Goal: Transaction & Acquisition: Book appointment/travel/reservation

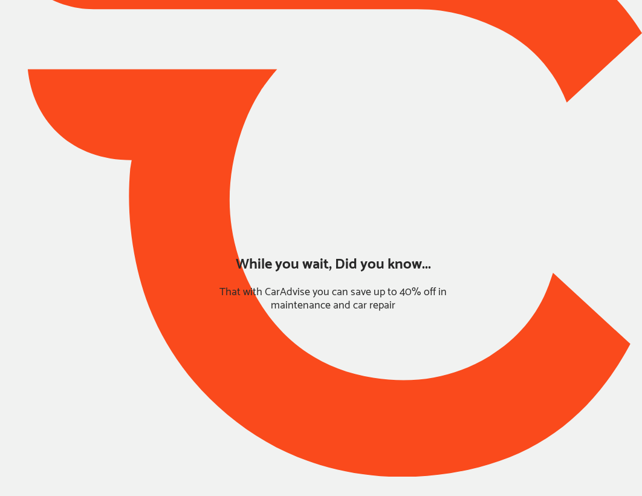
type input "*****"
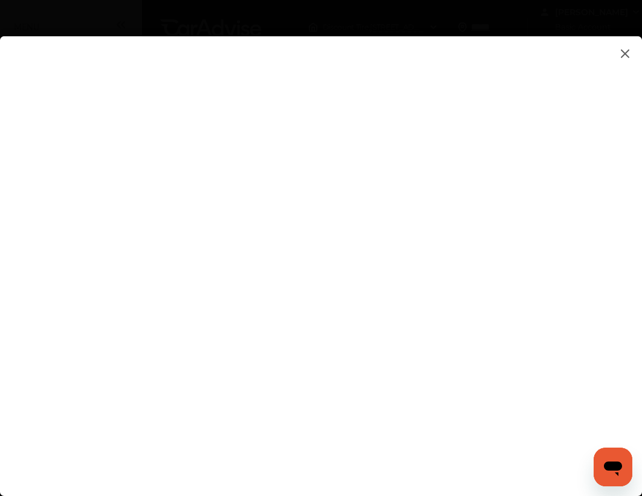
click at [627, 56] on img at bounding box center [625, 53] width 15 height 15
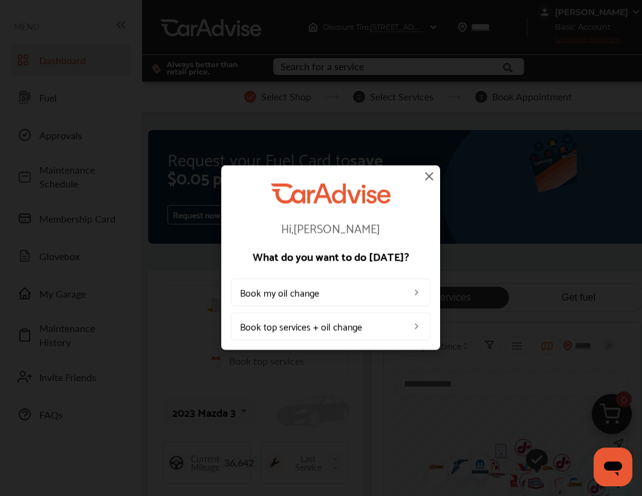
click at [353, 295] on link "Book my oil change" at bounding box center [331, 293] width 200 height 28
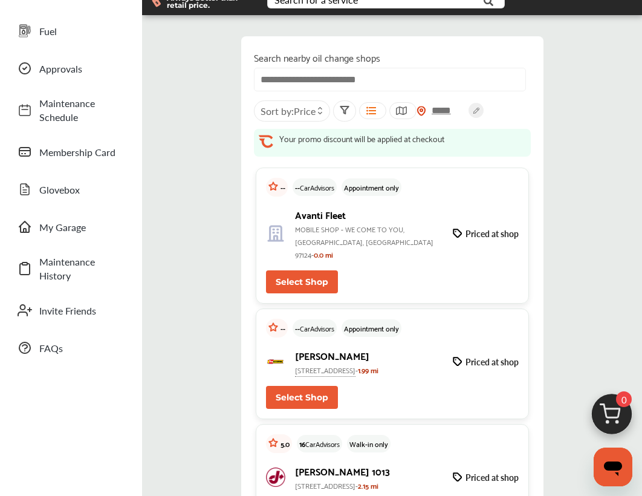
scroll to position [67, 0]
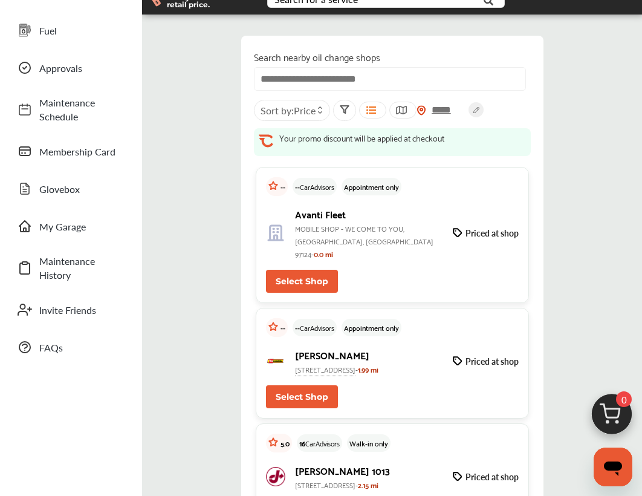
click at [98, 198] on link "Glovebox" at bounding box center [70, 188] width 119 height 31
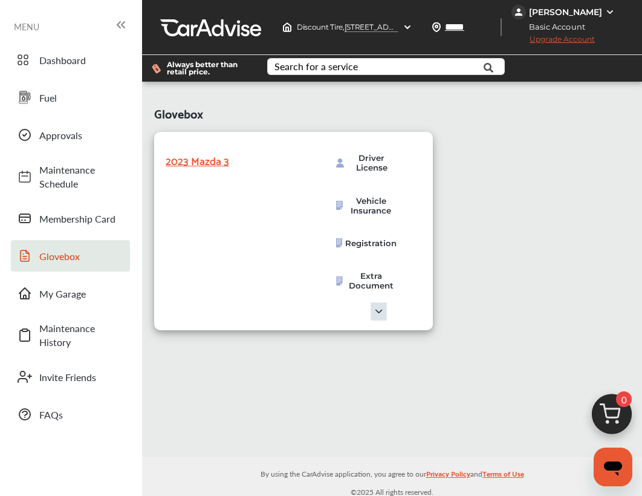
click at [100, 189] on span "Maintenance Schedule" at bounding box center [81, 177] width 85 height 28
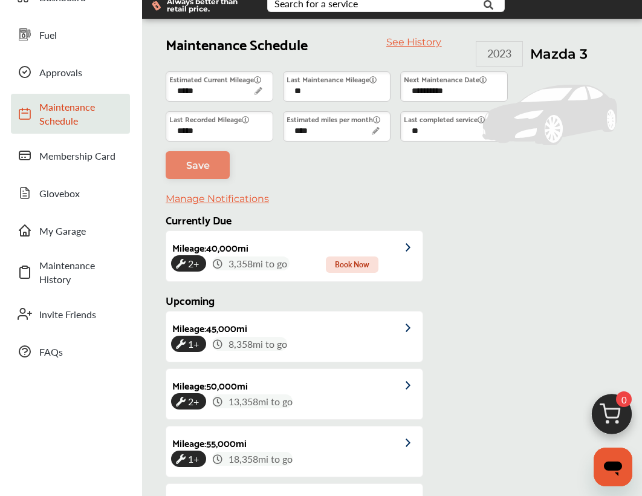
scroll to position [35, 0]
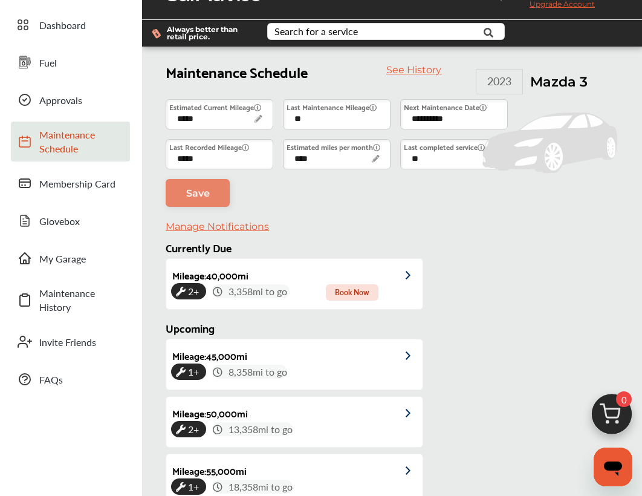
click at [85, 181] on span "Membership Card" at bounding box center [81, 184] width 85 height 14
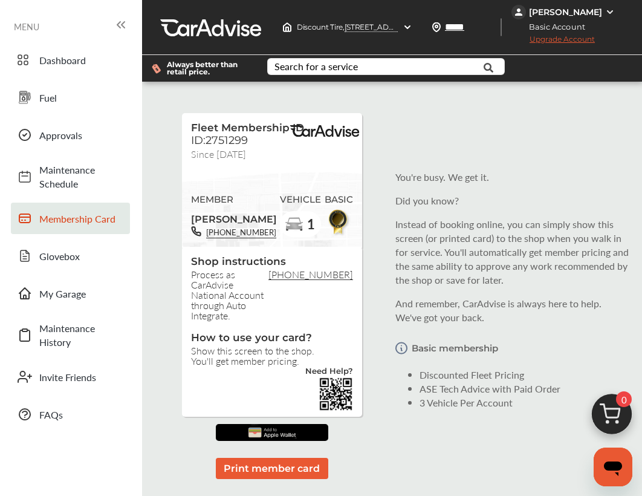
click at [605, 15] on img at bounding box center [610, 12] width 10 height 10
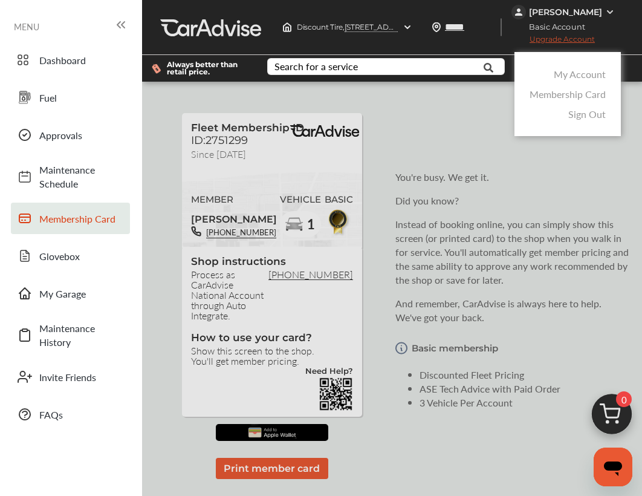
click at [91, 60] on span "Dashboard" at bounding box center [81, 60] width 85 height 14
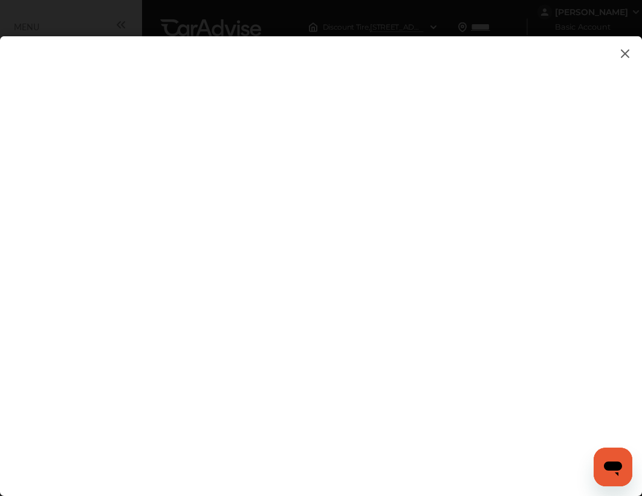
click at [623, 56] on img at bounding box center [625, 53] width 15 height 15
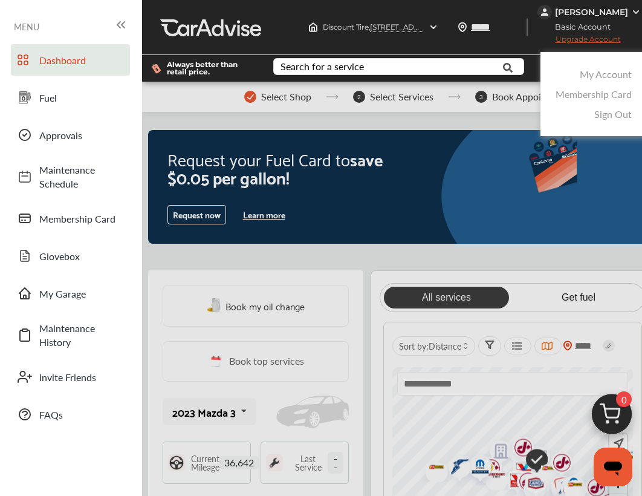
click at [128, 25] on icon at bounding box center [121, 25] width 15 height 15
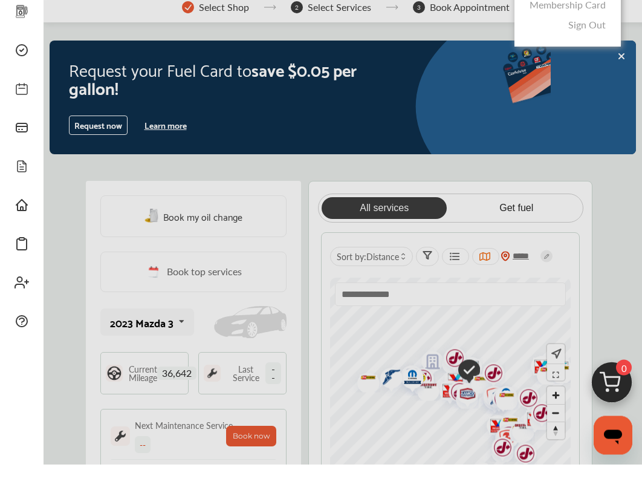
scroll to position [58, 0]
click at [461, 262] on div at bounding box center [321, 278] width 642 height 556
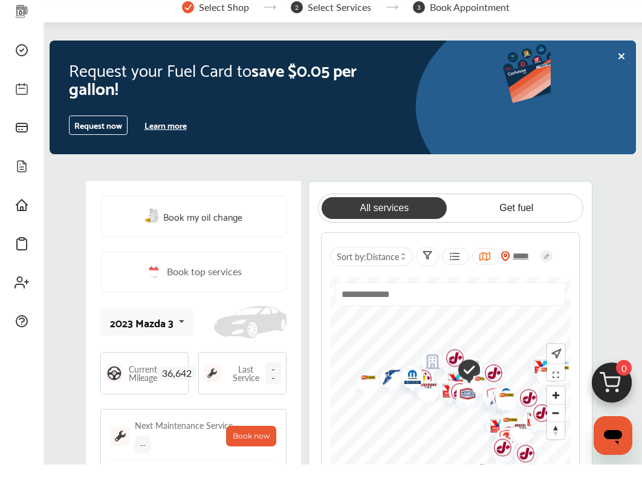
click at [427, 282] on icon at bounding box center [428, 287] width 10 height 10
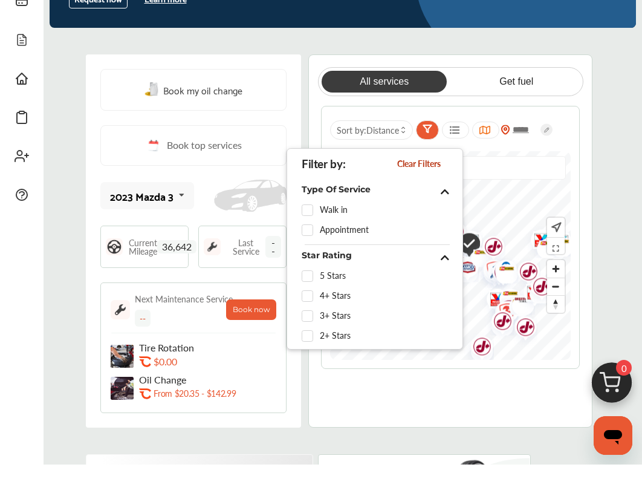
scroll to position [184, 0]
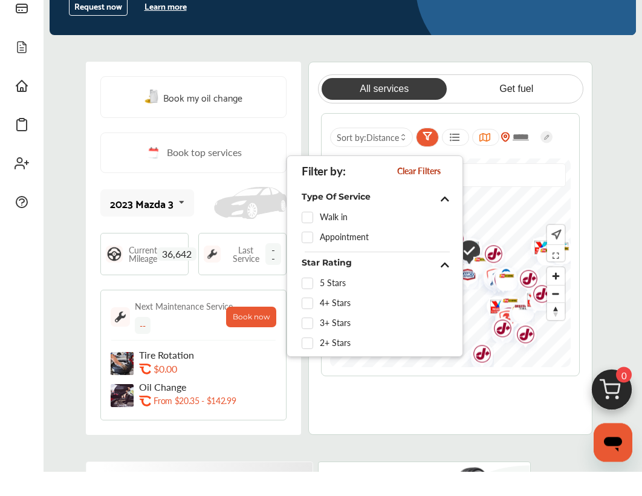
click at [336, 303] on span "5 Stars" at bounding box center [333, 308] width 26 height 10
click at [304, 303] on label at bounding box center [311, 303] width 18 height 0
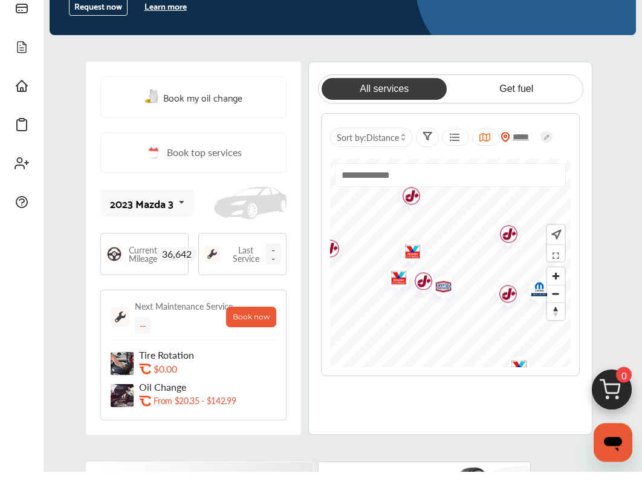
click at [254, 159] on link "Book top services" at bounding box center [193, 177] width 186 height 41
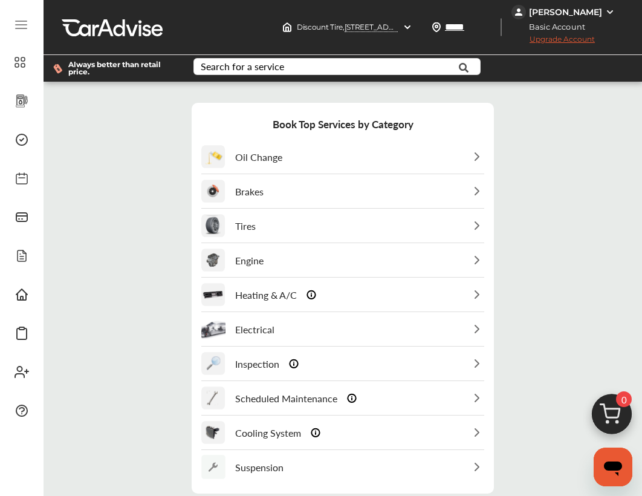
click at [392, 168] on div "Oil Change" at bounding box center [342, 156] width 283 height 33
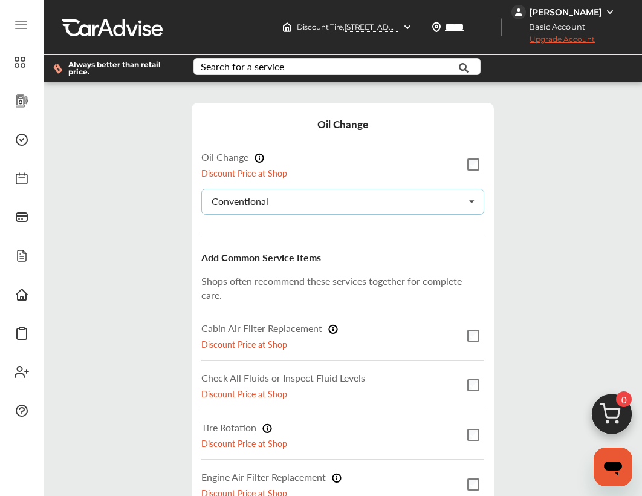
click at [385, 199] on div "Conventional Conventional Synthetic-blend Full-synthetic Euro-synthetic Diesel-…" at bounding box center [342, 202] width 283 height 26
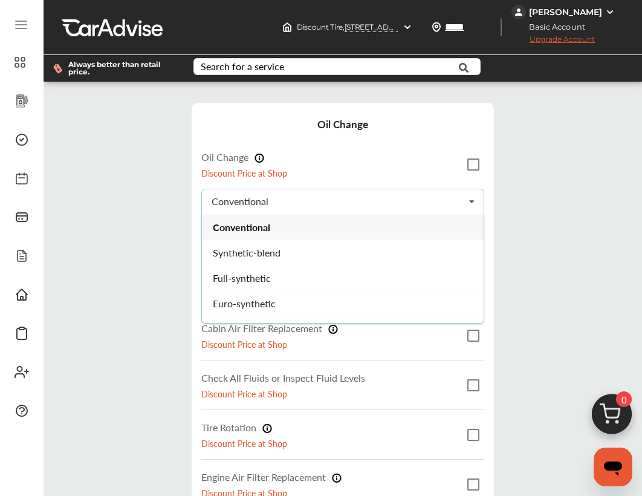
click at [352, 260] on div "Synthetic-blend" at bounding box center [343, 252] width 282 height 25
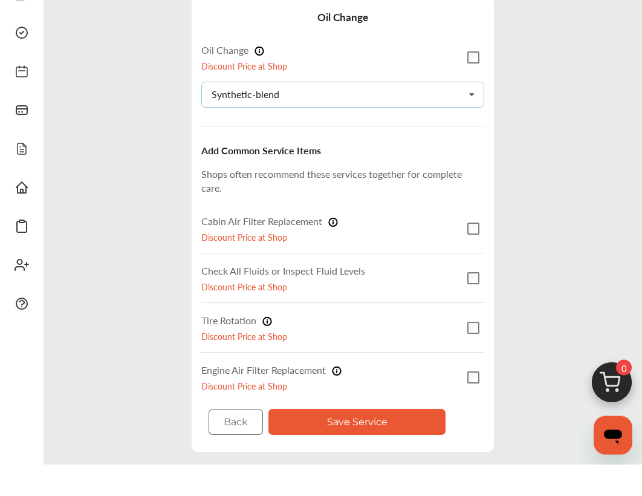
scroll to position [99, 0]
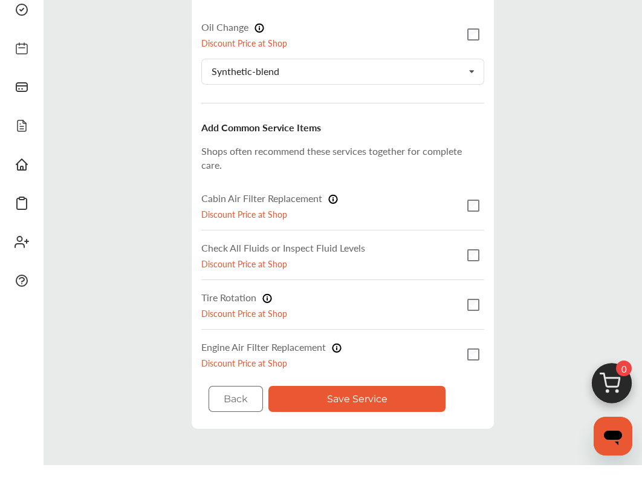
click at [364, 417] on button "Save Service" at bounding box center [357, 430] width 177 height 26
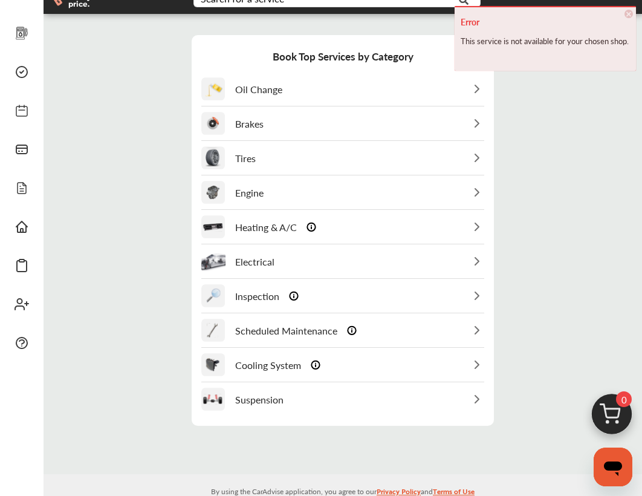
scroll to position [64, 0]
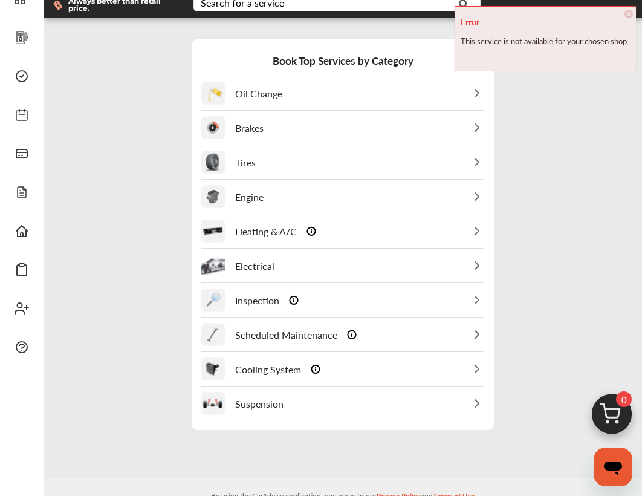
click at [367, 105] on div "Oil Change" at bounding box center [342, 93] width 283 height 33
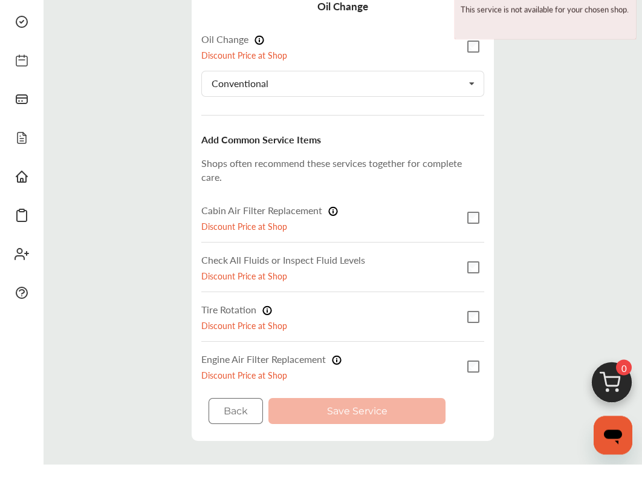
scroll to position [86, 0]
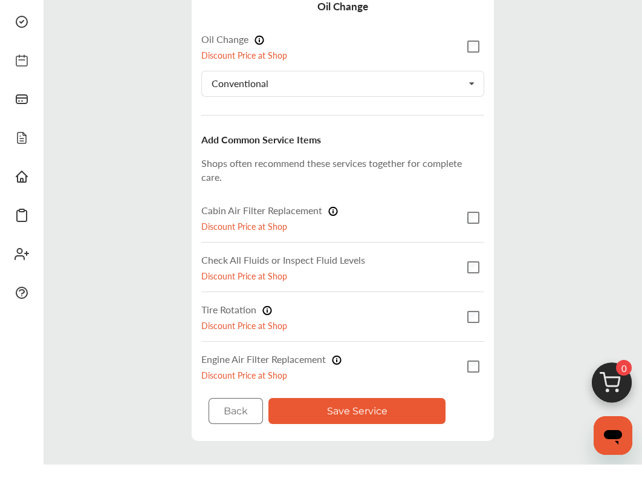
click at [397, 429] on button "Save Service" at bounding box center [357, 442] width 177 height 26
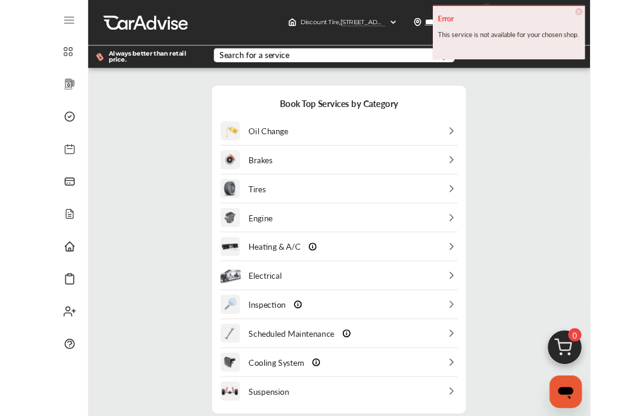
scroll to position [0, 0]
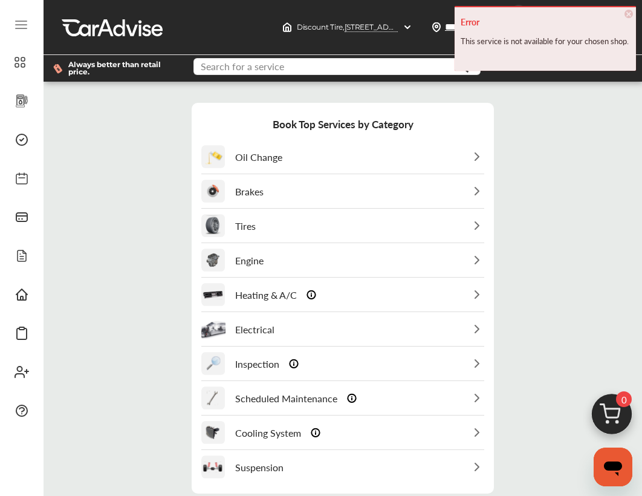
click at [320, 77] on input "text" at bounding box center [331, 68] width 273 height 19
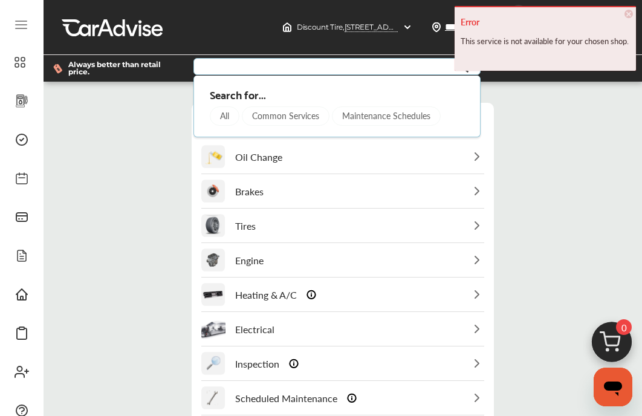
click at [335, 74] on input "text" at bounding box center [331, 68] width 273 height 19
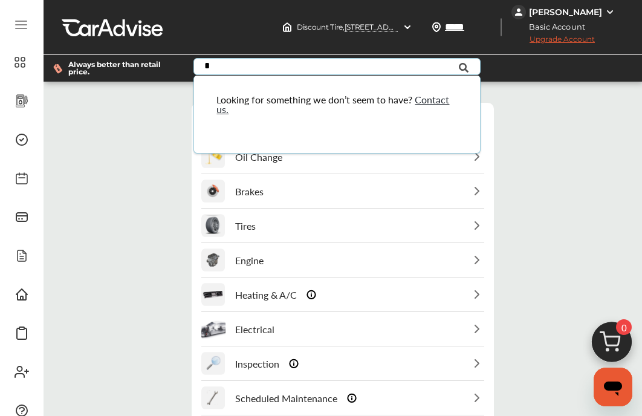
type input "*"
click at [409, 26] on img at bounding box center [408, 27] width 10 height 10
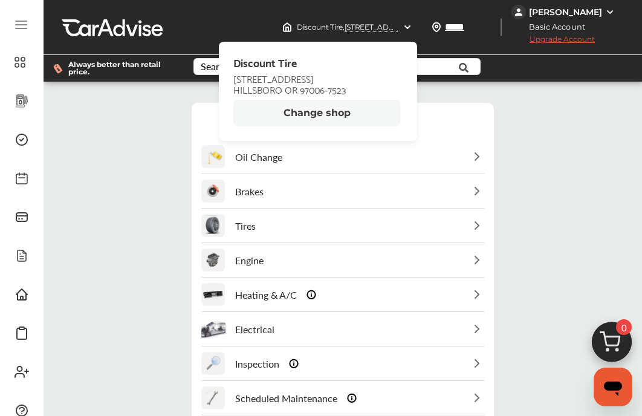
click at [346, 117] on button "Change shop" at bounding box center [316, 113] width 167 height 27
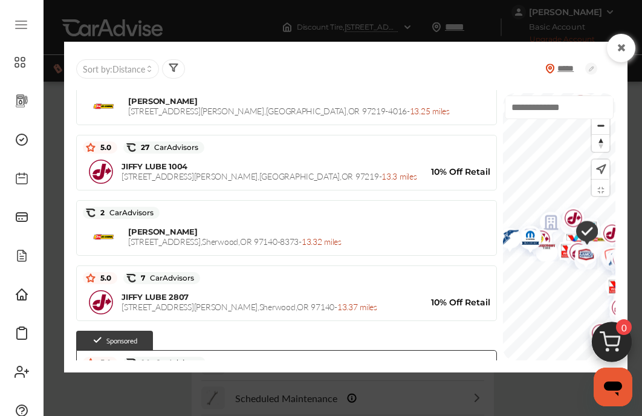
scroll to position [2948, 0]
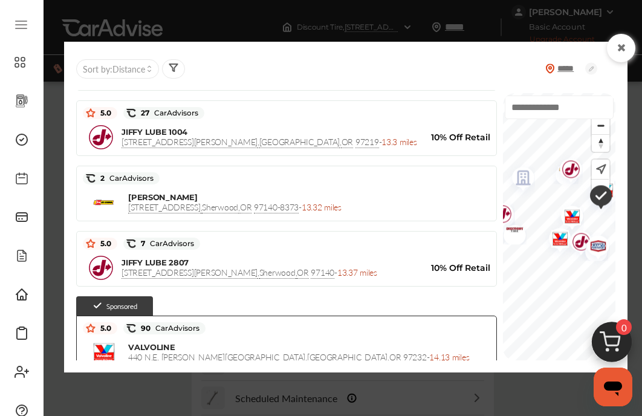
click at [509, 184] on img "Map marker" at bounding box center [519, 179] width 32 height 38
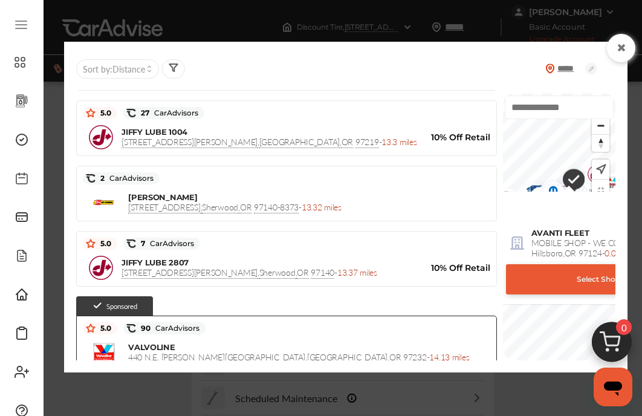
scroll to position [7, 0]
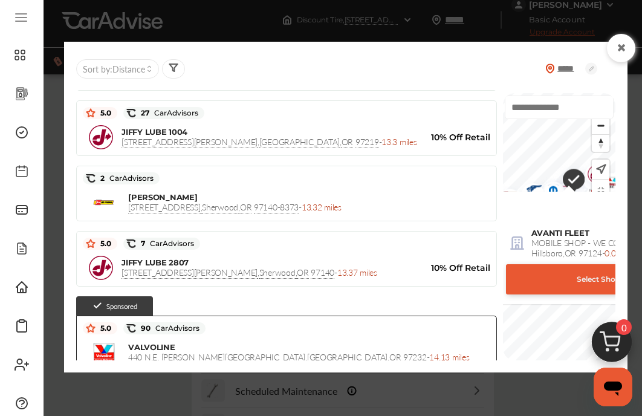
click at [619, 51] on icon at bounding box center [621, 48] width 11 height 10
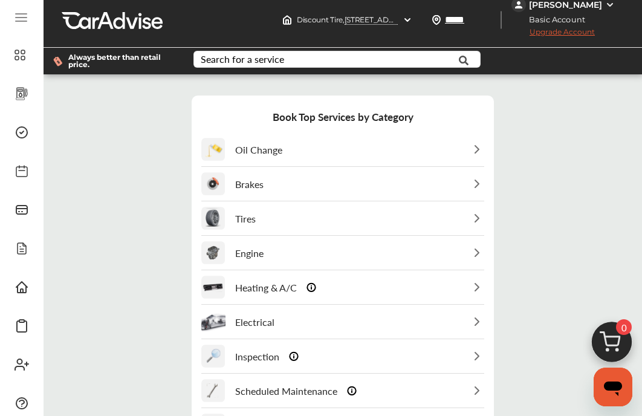
click at [37, 335] on div "Maintenance History" at bounding box center [21, 325] width 31 height 29
click at [139, 21] on div at bounding box center [112, 20] width 101 height 18
click at [97, 15] on div at bounding box center [112, 20] width 101 height 18
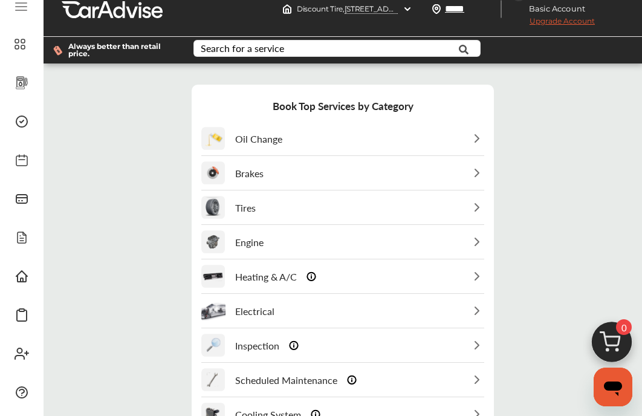
scroll to position [12, 0]
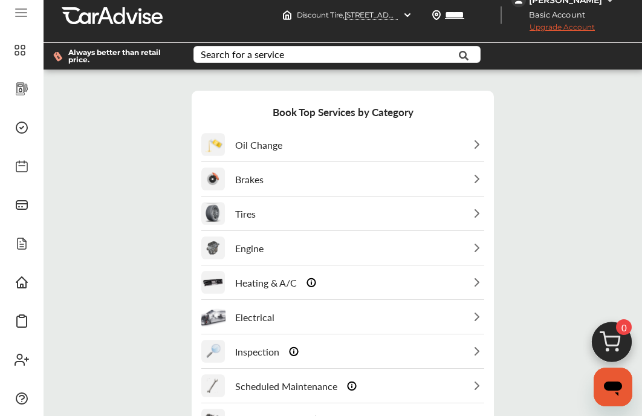
click at [581, 27] on span "Upgrade Account" at bounding box center [553, 29] width 83 height 15
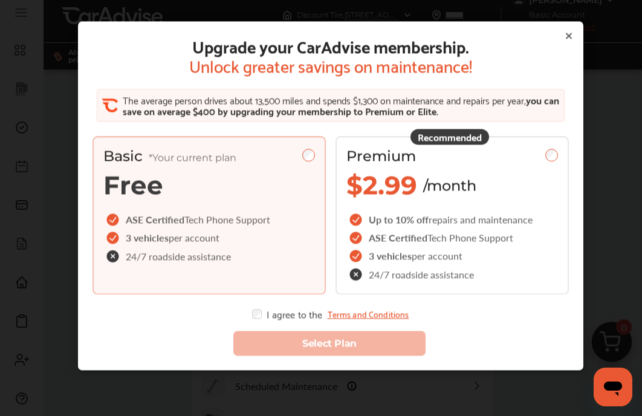
click at [578, 27] on div "Upgrade your CarAdvise membership. Unlock greater savings on maintenance! The a…" at bounding box center [331, 195] width 506 height 349
click at [568, 36] on icon at bounding box center [569, 36] width 10 height 10
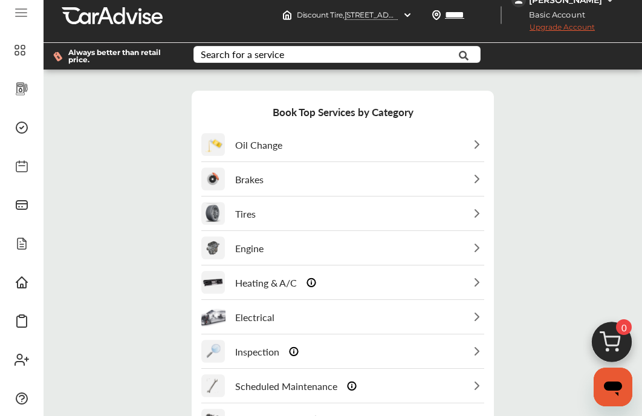
click at [388, 15] on span "Discount Tire , [STREET_ADDRESS]" at bounding box center [405, 15] width 217 height 10
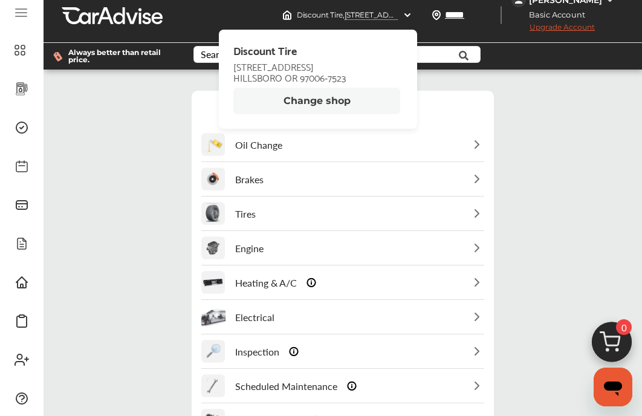
click at [356, 105] on button "Change shop" at bounding box center [316, 101] width 167 height 27
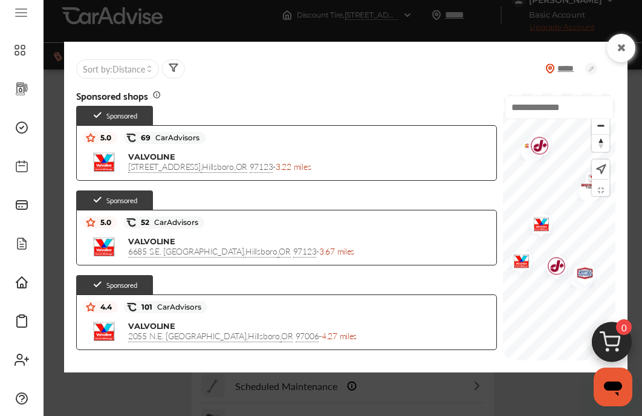
click at [624, 50] on icon at bounding box center [621, 48] width 11 height 10
